Goal: Navigation & Orientation: Find specific page/section

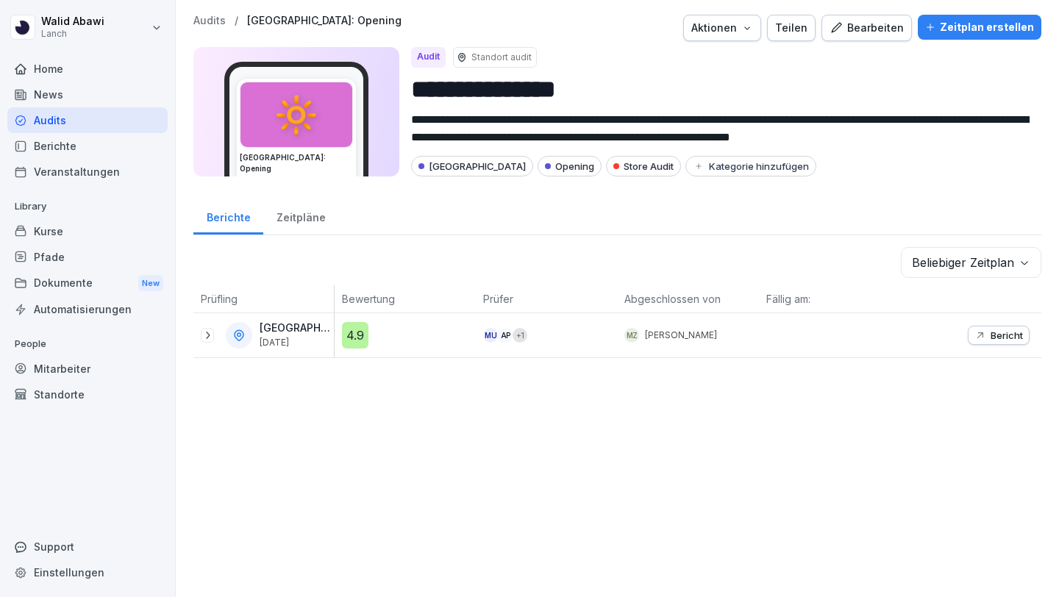
click at [60, 282] on div "Dokumente New" at bounding box center [87, 283] width 160 height 27
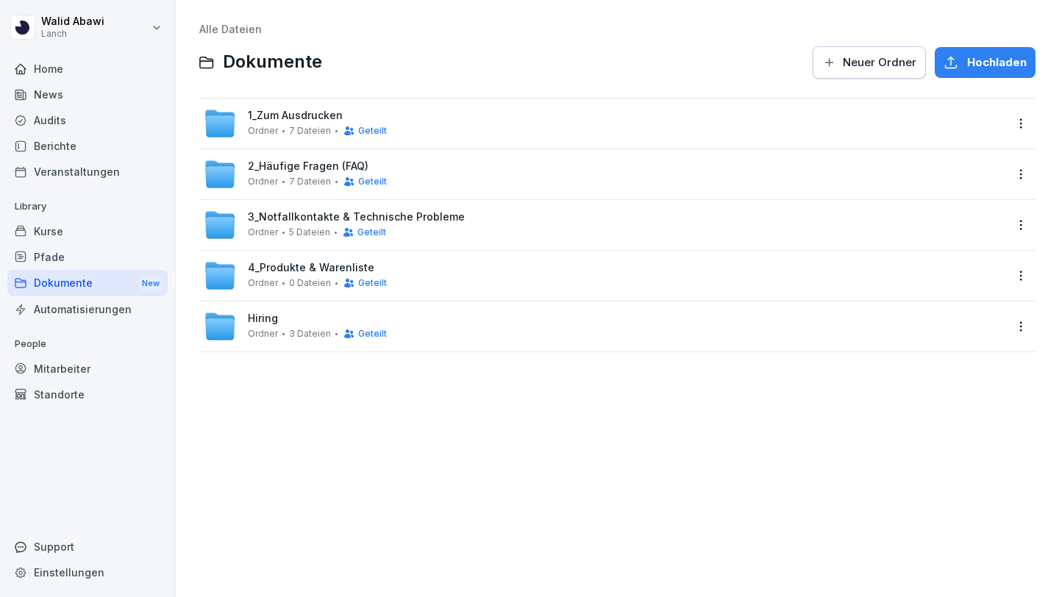
click at [277, 314] on span "Hiring" at bounding box center [263, 319] width 30 height 13
click at [279, 122] on div "1_Zum Ausdrucken Ordner 7 Dateien Geteilt" at bounding box center [317, 123] width 139 height 27
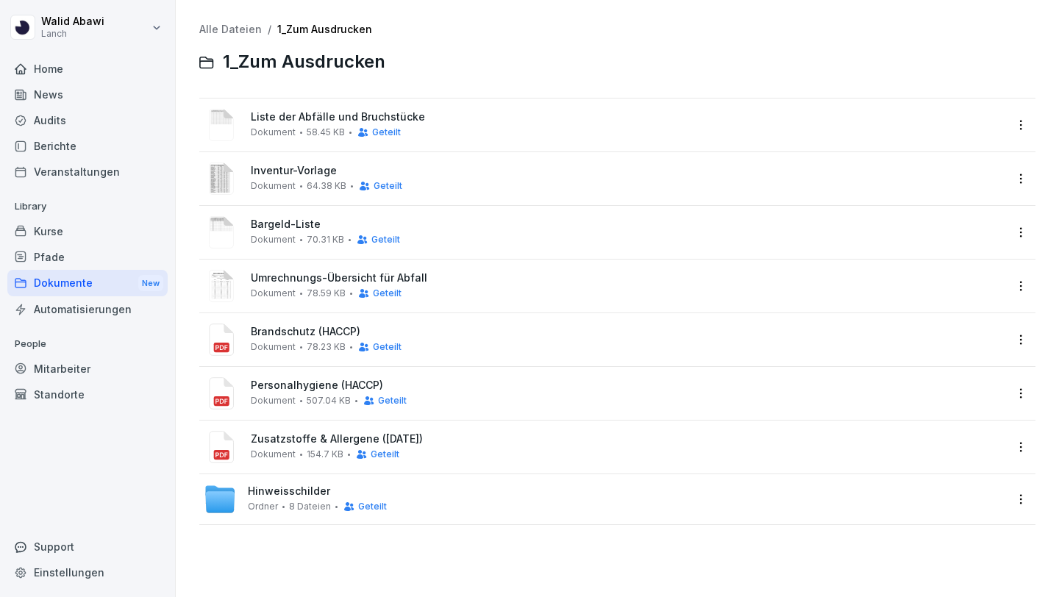
click at [65, 255] on div "Pfade" at bounding box center [87, 257] width 160 height 26
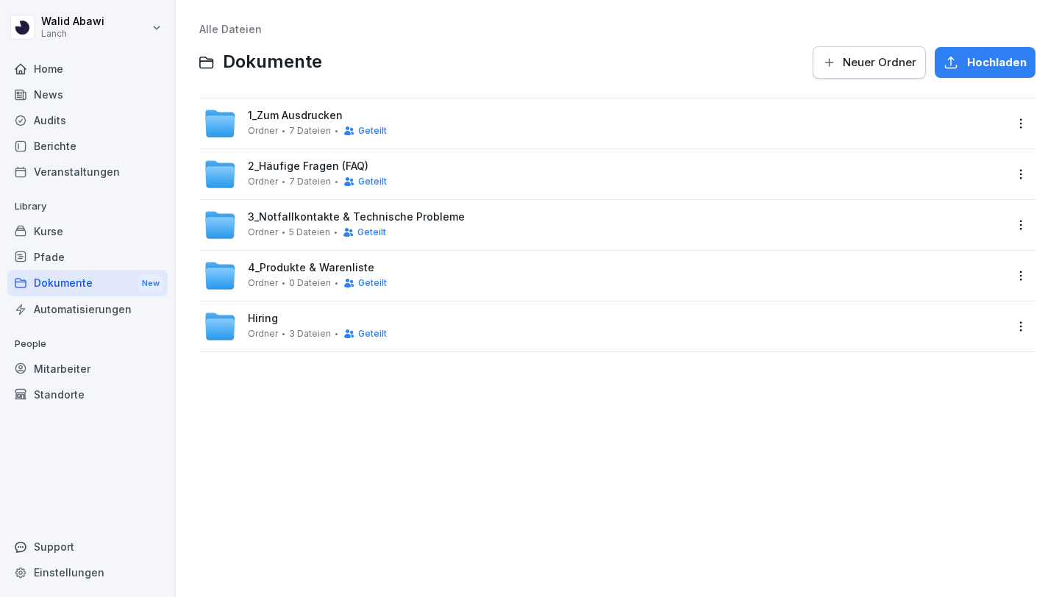
click at [267, 114] on span "1_Zum Ausdrucken" at bounding box center [295, 116] width 95 height 13
click at [291, 330] on span "3 Dateien" at bounding box center [310, 334] width 42 height 10
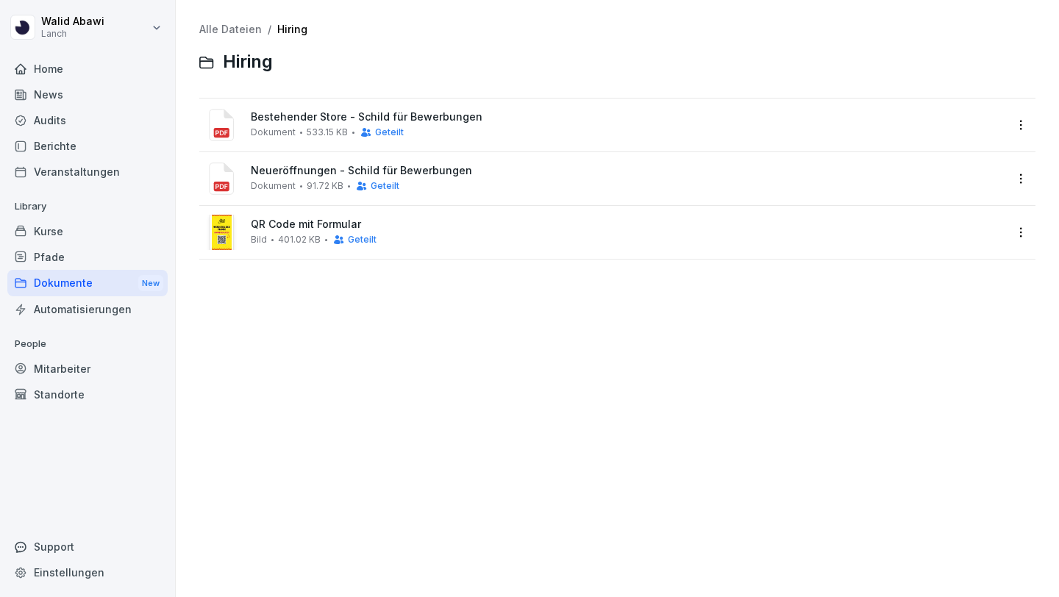
click at [301, 234] on div "Bild 401.02 KB Geteilt" at bounding box center [314, 240] width 126 height 12
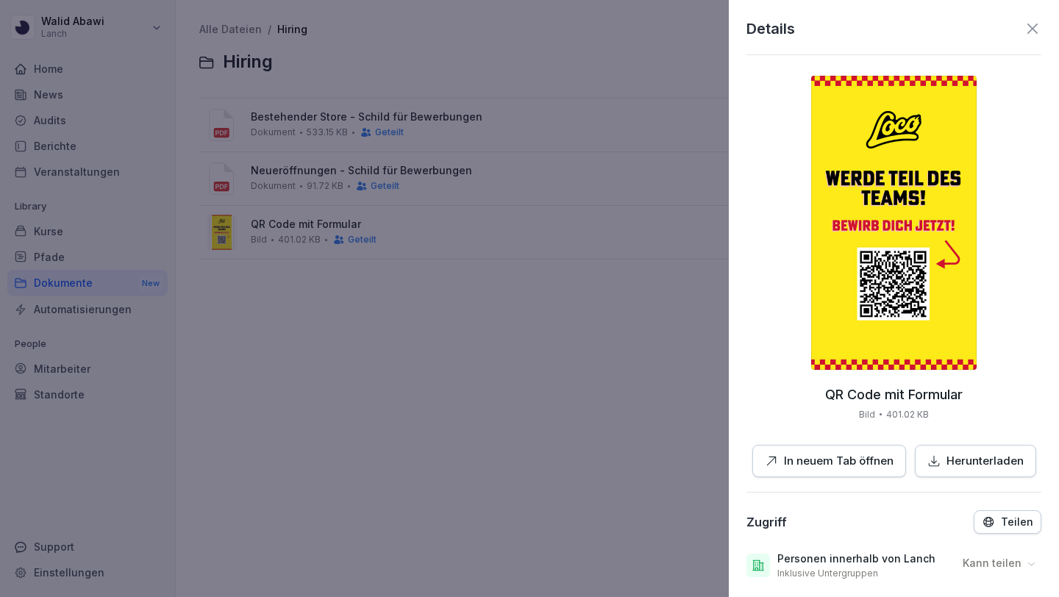
click at [467, 496] on div at bounding box center [529, 298] width 1059 height 597
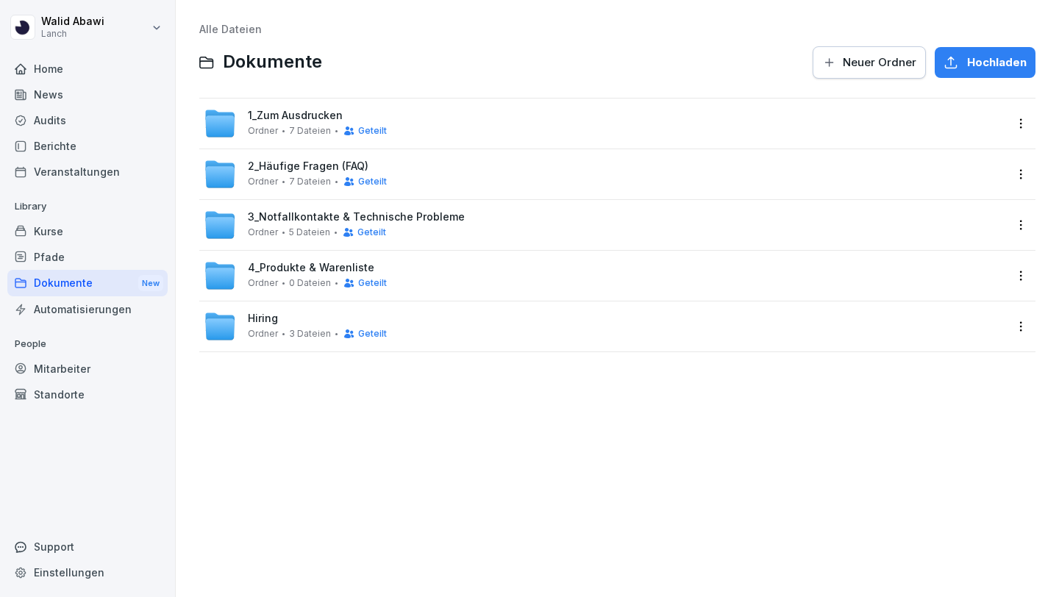
click at [274, 166] on span "2_Häufige Fragen (FAQ)" at bounding box center [308, 166] width 121 height 13
click at [252, 120] on span "1_Zum Ausdrucken" at bounding box center [295, 116] width 95 height 13
click at [88, 380] on div "Mitarbeiter" at bounding box center [87, 369] width 160 height 26
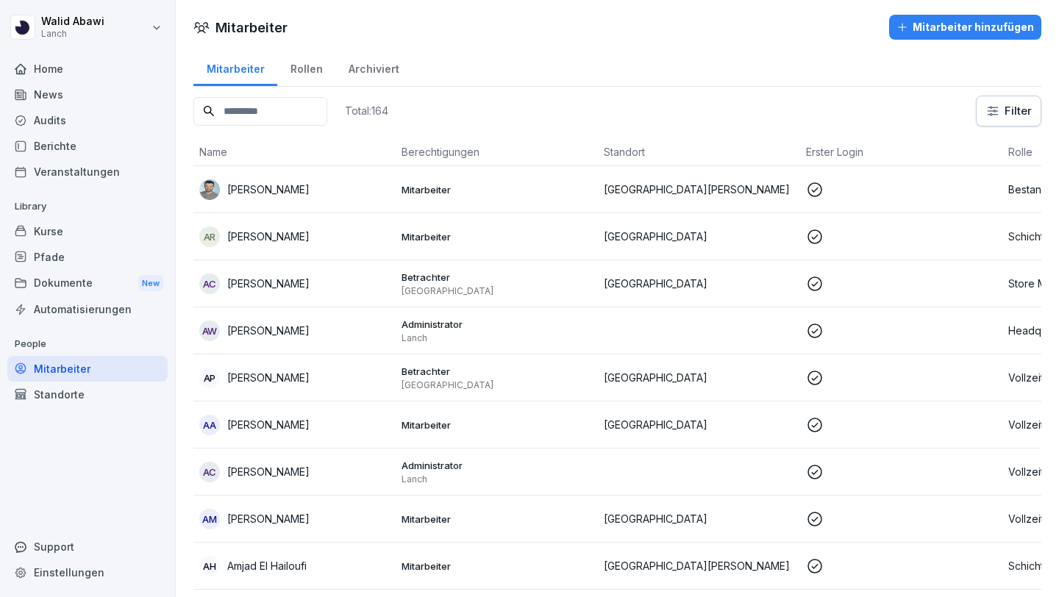
click at [71, 291] on div "Dokumente New" at bounding box center [87, 283] width 160 height 27
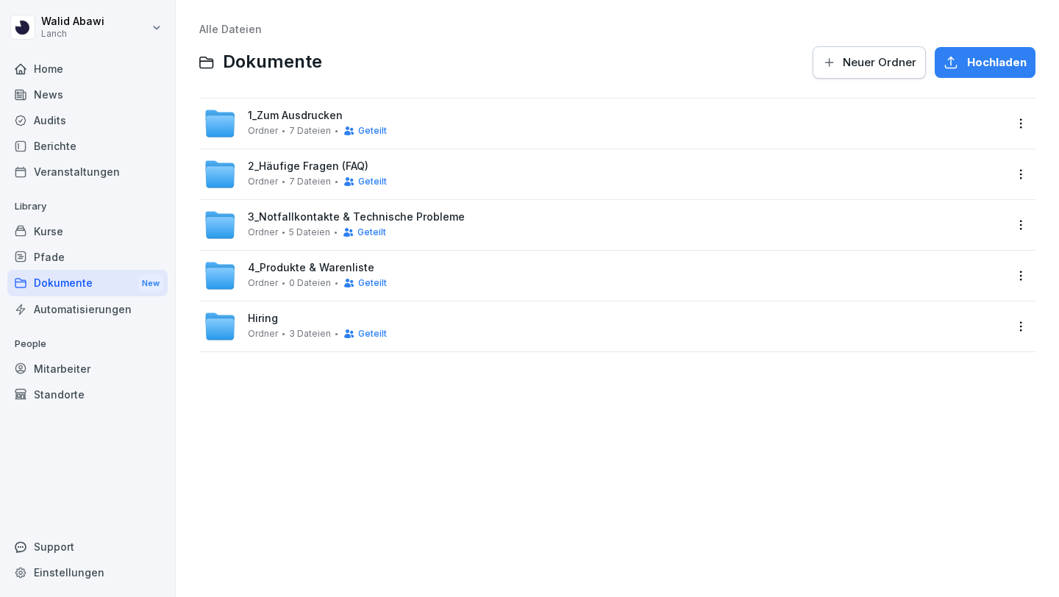
click at [35, 68] on div "Home" at bounding box center [87, 69] width 160 height 26
